Goal: Find specific page/section: Find specific page/section

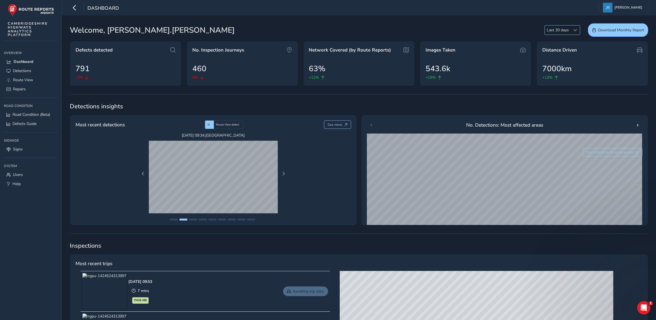
click at [574, 29] on span at bounding box center [576, 30] width 4 height 4
click at [565, 59] on li "Last 90 days" at bounding box center [562, 59] width 35 height 9
click at [466, 22] on div "Welcome, [PERSON_NAME].[PERSON_NAME] Last 90 days Last 90 days Download Monthly…" at bounding box center [359, 303] width 594 height 574
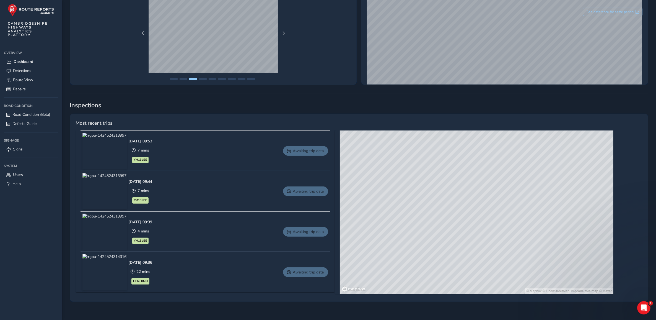
scroll to position [173, 0]
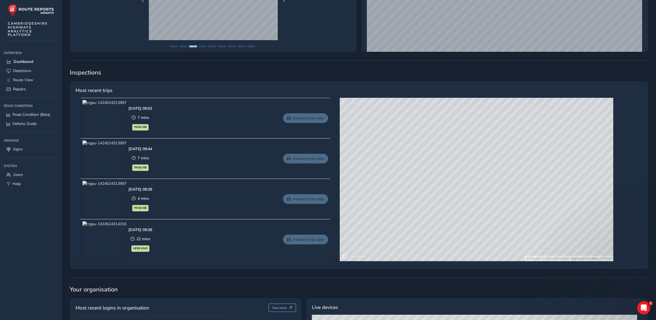
drag, startPoint x: 556, startPoint y: 196, endPoint x: 441, endPoint y: 222, distance: 117.8
click at [439, 222] on div "© Mapbox © OpenStreetMap Improve this map © Maxar" at bounding box center [477, 179] width 274 height 163
drag, startPoint x: 443, startPoint y: 182, endPoint x: 376, endPoint y: 176, distance: 67.2
click at [375, 176] on div "© Mapbox © OpenStreetMap Improve this map © Maxar" at bounding box center [477, 179] width 274 height 163
drag, startPoint x: 480, startPoint y: 224, endPoint x: 487, endPoint y: 239, distance: 15.5
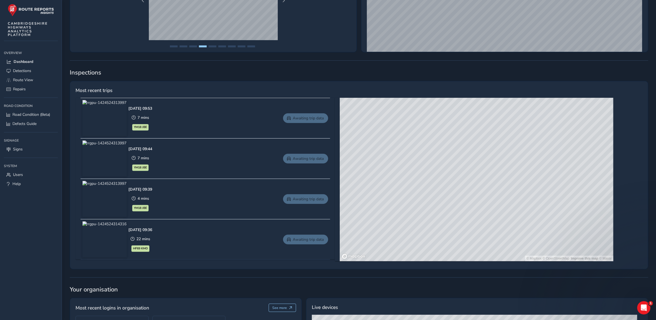
click at [487, 239] on div "© Mapbox © OpenStreetMap Improve this map © Maxar" at bounding box center [477, 179] width 274 height 163
drag, startPoint x: 435, startPoint y: 174, endPoint x: 518, endPoint y: 256, distance: 117.6
click at [518, 256] on div "© Mapbox © OpenStreetMap Improve this map © Maxar" at bounding box center [477, 179] width 274 height 163
drag, startPoint x: 515, startPoint y: 171, endPoint x: 502, endPoint y: 263, distance: 93.6
click at [502, 268] on div "Most recent trips [DATE] 09:53 7 mins YM18 JBE Awaiting trip data [DATE] 09:44 …" at bounding box center [359, 175] width 579 height 188
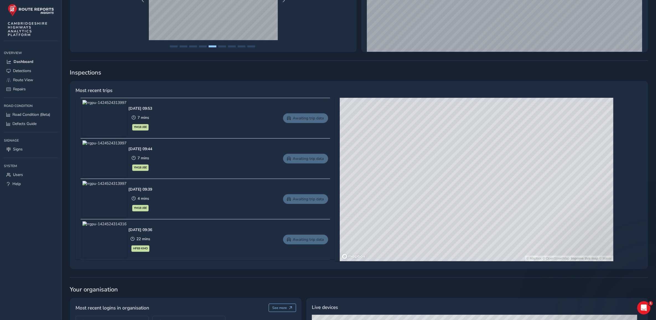
drag, startPoint x: 477, startPoint y: 168, endPoint x: 522, endPoint y: 121, distance: 65.4
click at [523, 127] on div "© Mapbox © OpenStreetMap Improve this map © Maxar" at bounding box center [477, 179] width 274 height 163
drag, startPoint x: 504, startPoint y: 159, endPoint x: 482, endPoint y: 95, distance: 67.3
click at [488, 99] on div "© Mapbox © OpenStreetMap Improve this map © Maxar" at bounding box center [477, 179] width 274 height 163
drag, startPoint x: 474, startPoint y: 176, endPoint x: 487, endPoint y: 94, distance: 83.3
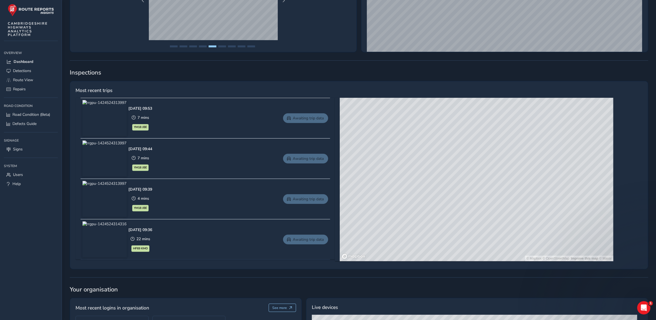
click at [487, 94] on div "Most recent trips [DATE] 09:53 7 mins YM18 JBE Awaiting trip data [DATE] 09:44 …" at bounding box center [359, 175] width 579 height 188
drag, startPoint x: 457, startPoint y: 206, endPoint x: 485, endPoint y: 118, distance: 92.4
click at [485, 112] on div "© Mapbox © OpenStreetMap Improve this map © Maxar" at bounding box center [477, 179] width 274 height 163
drag, startPoint x: 485, startPoint y: 220, endPoint x: 496, endPoint y: 176, distance: 45.1
click at [496, 176] on div "© Mapbox © OpenStreetMap Improve this map © Maxar" at bounding box center [477, 179] width 274 height 163
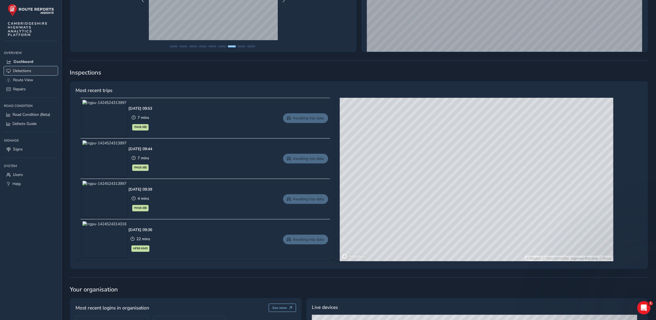
click at [20, 70] on span "Detections" at bounding box center [22, 70] width 18 height 5
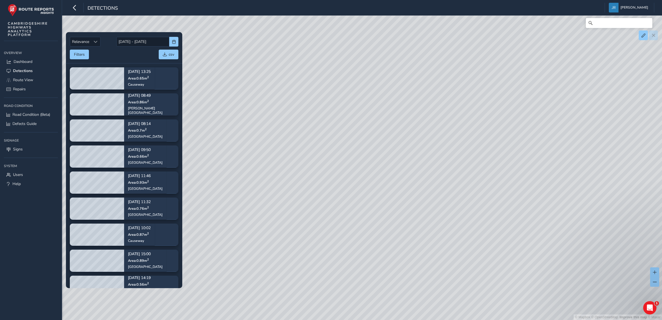
drag, startPoint x: 312, startPoint y: 157, endPoint x: 398, endPoint y: 129, distance: 90.8
click at [398, 129] on div "© Mapbox © OpenStreetMap Improve this map © Maxar" at bounding box center [331, 160] width 662 height 320
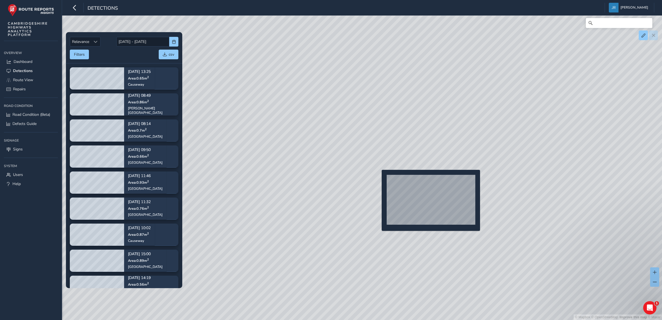
click at [378, 179] on div "© Mapbox © OpenStreetMap Improve this map © Maxar" at bounding box center [331, 160] width 662 height 320
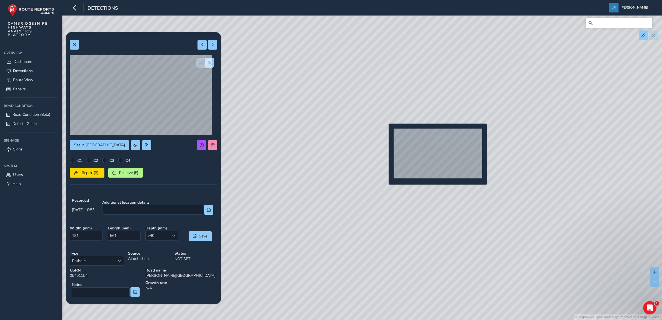
click at [385, 132] on div "© Mapbox © OpenStreetMap Improve this map © Maxar" at bounding box center [331, 160] width 662 height 320
type input "148"
type input "334"
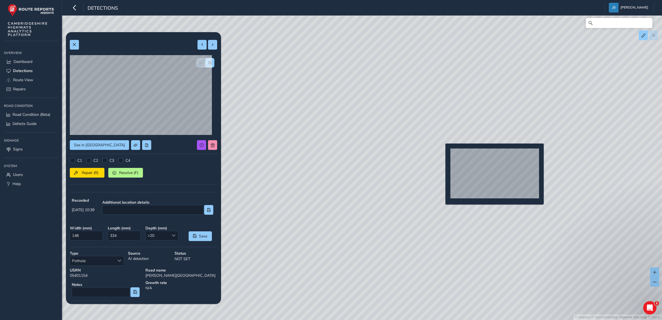
click at [441, 151] on div "© Mapbox © OpenStreetMap Improve this map © Maxar" at bounding box center [331, 160] width 662 height 320
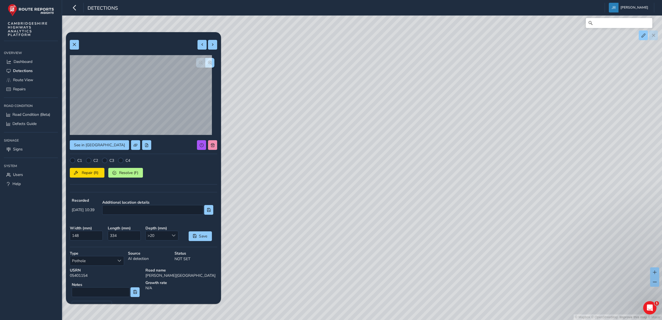
type input "288"
type input "524"
